Goal: Transaction & Acquisition: Purchase product/service

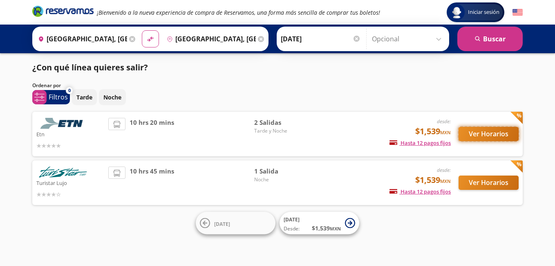
click at [476, 133] on button "Ver Horarios" at bounding box center [488, 134] width 60 height 14
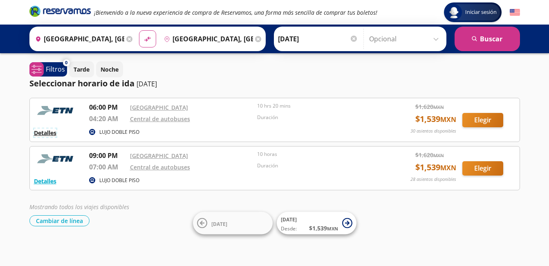
click at [45, 132] on button "Detalles" at bounding box center [45, 132] width 22 height 9
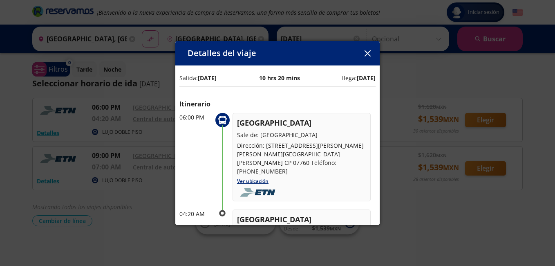
click at [369, 54] on icon "button" at bounding box center [367, 53] width 6 height 6
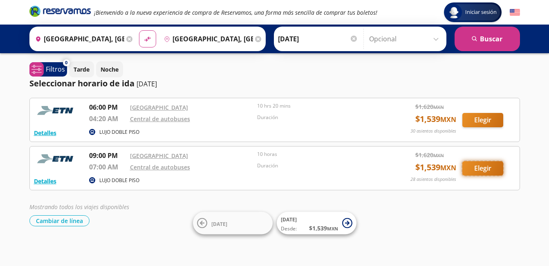
click at [481, 169] on button "Elegir" at bounding box center [482, 168] width 41 height 14
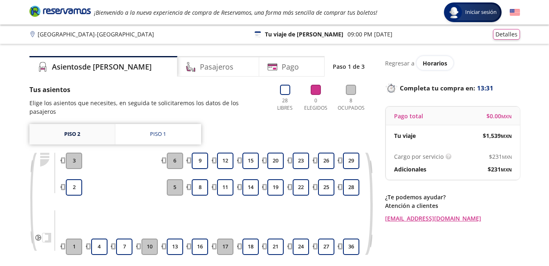
click at [71, 125] on link "Piso 2" at bounding box center [71, 134] width 85 height 20
click at [156, 130] on div "Piso 1" at bounding box center [158, 134] width 16 height 8
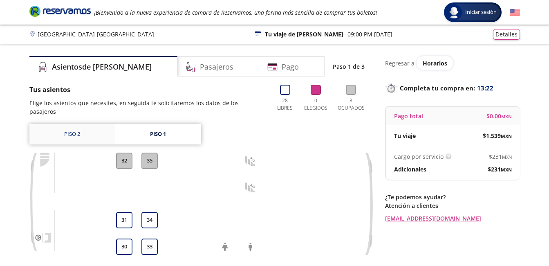
click at [72, 125] on link "Piso 2" at bounding box center [71, 134] width 85 height 20
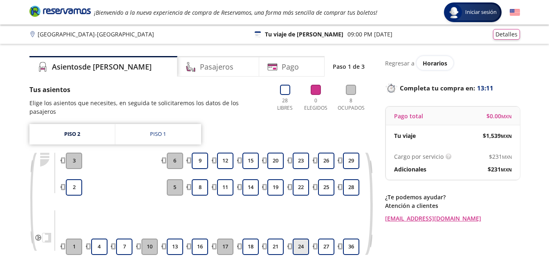
click at [301, 238] on button "24" at bounding box center [301, 246] width 16 height 16
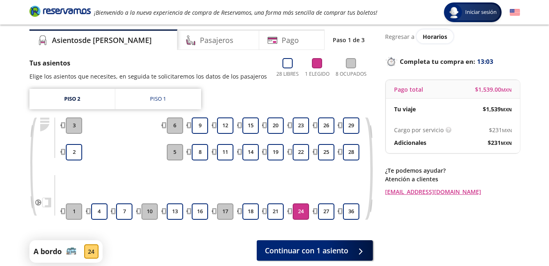
scroll to position [41, 0]
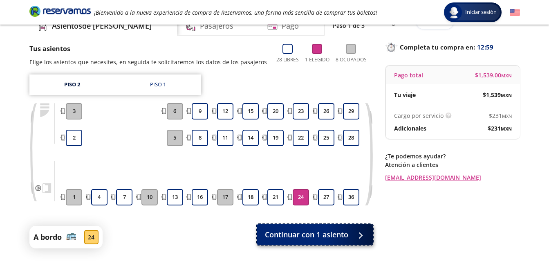
click at [353, 232] on div at bounding box center [358, 234] width 12 height 10
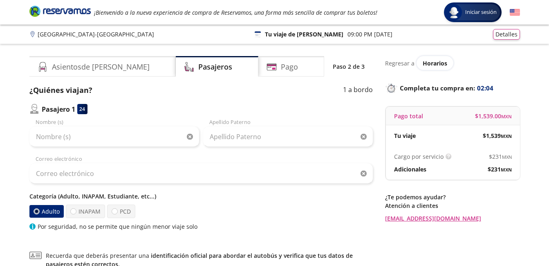
click at [306, 219] on div "Categoría (Adulto, INAPAM, Estudiante, etc...) Adulto INAPAM PCD Por seguridad,…" at bounding box center [200, 211] width 343 height 39
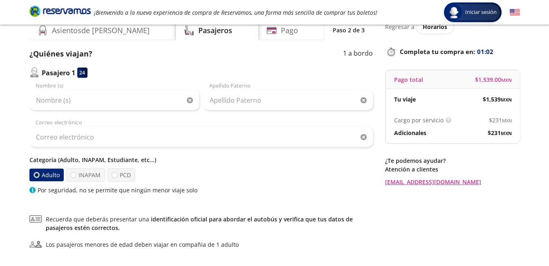
scroll to position [113, 0]
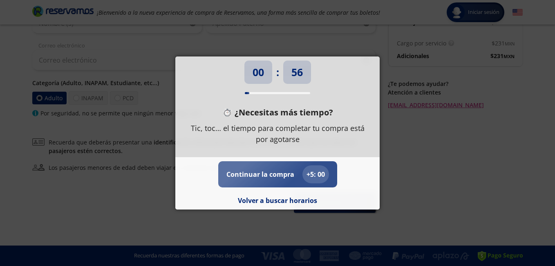
click at [250, 174] on p "Continuar la compra" at bounding box center [260, 174] width 68 height 10
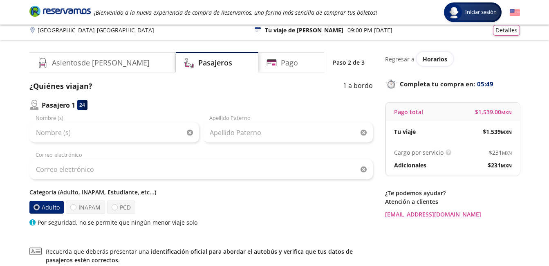
scroll to position [0, 0]
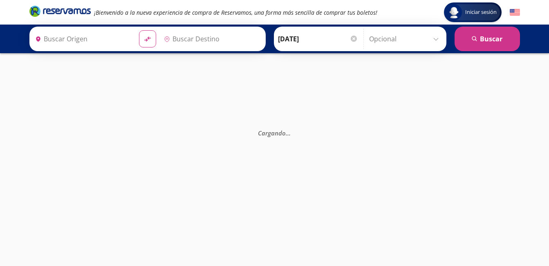
type input "[GEOGRAPHIC_DATA], [GEOGRAPHIC_DATA]"
type input "Central de Autobuses, [GEOGRAPHIC_DATA]"
